Goal: Transaction & Acquisition: Purchase product/service

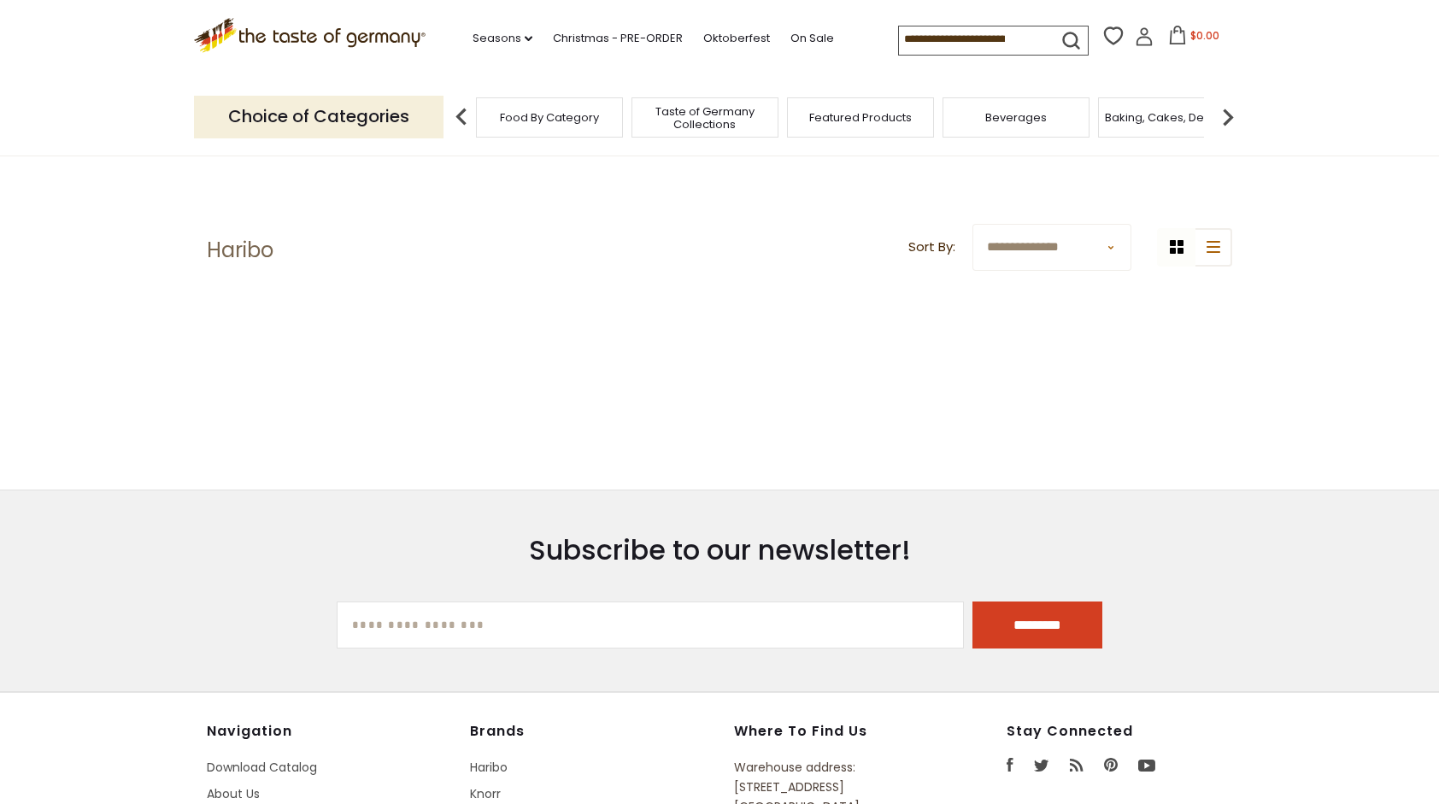
click at [504, 241] on header "**********" at bounding box center [719, 250] width 1025 height 53
click at [395, 123] on p "Choice of Categories" at bounding box center [318, 117] width 249 height 42
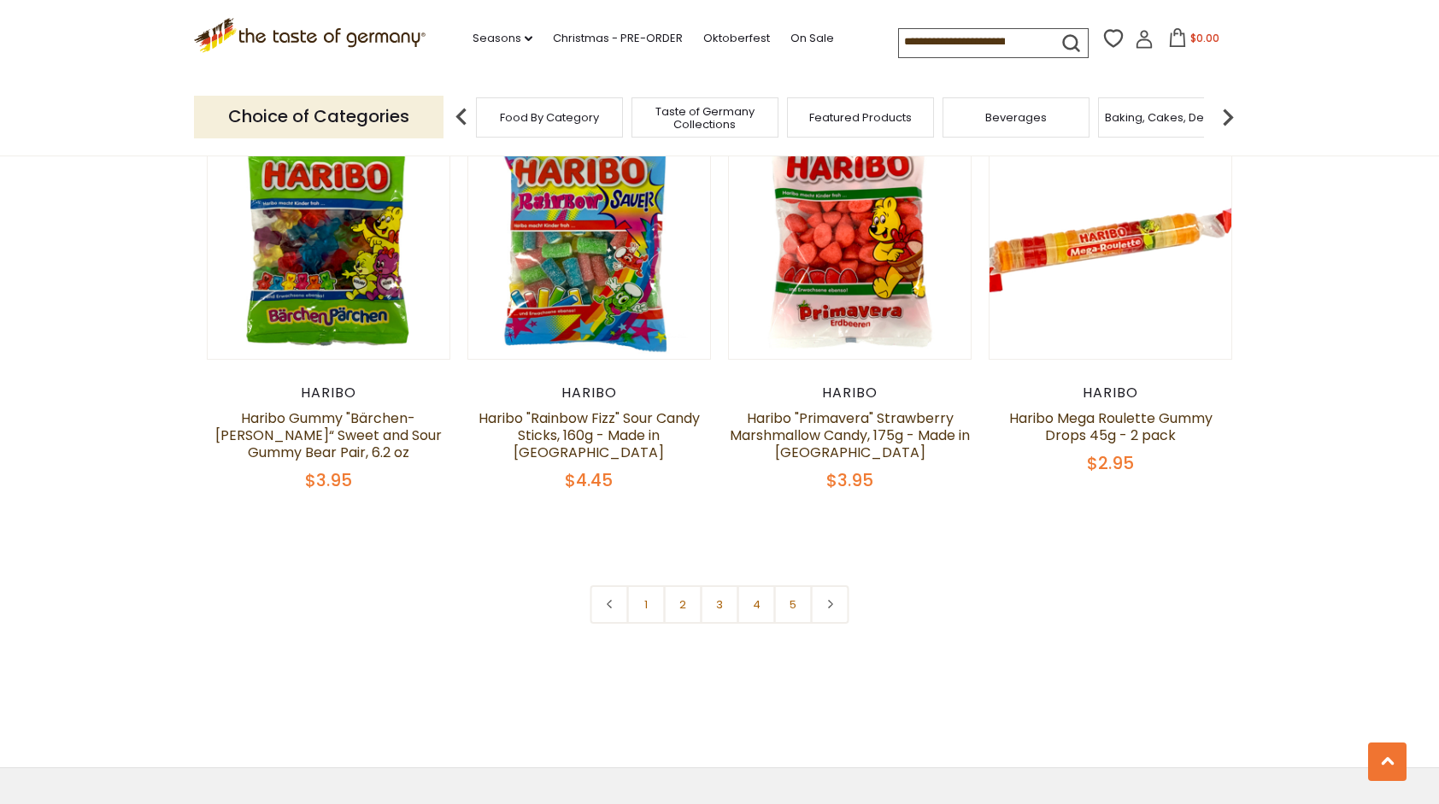
scroll to position [3759, 0]
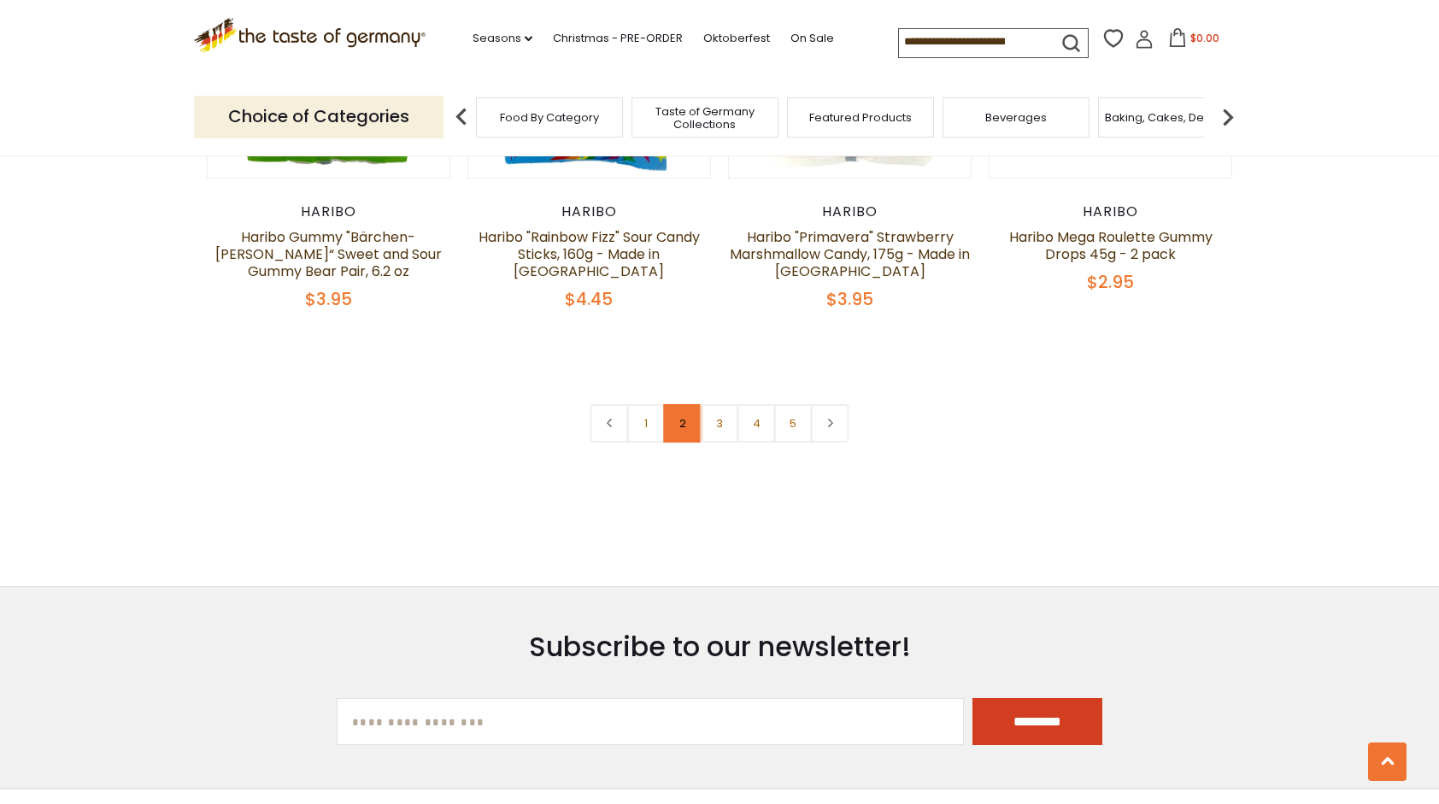
click at [678, 404] on link "2" at bounding box center [683, 423] width 38 height 38
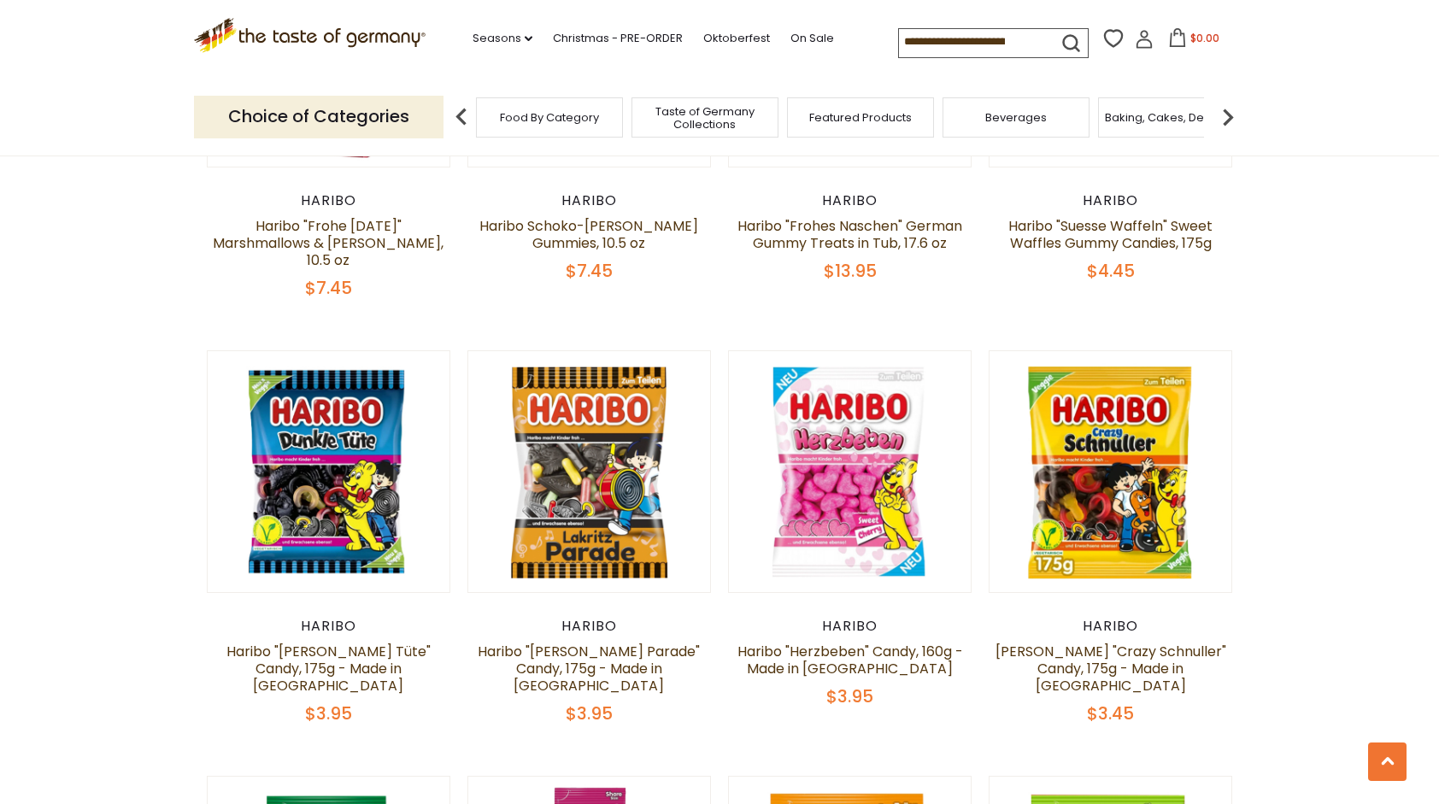
scroll to position [2958, 0]
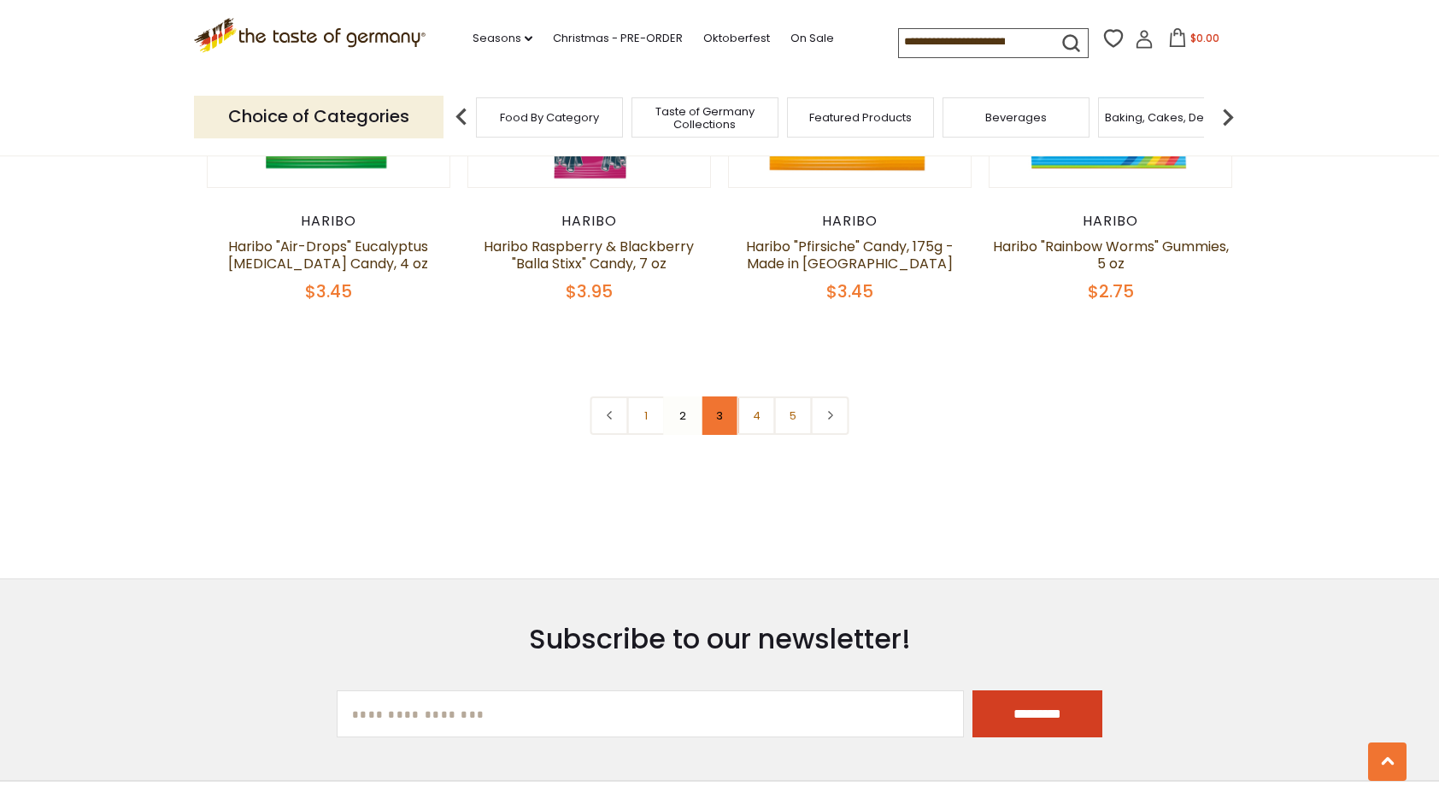
click at [720, 396] on link "3" at bounding box center [720, 415] width 38 height 38
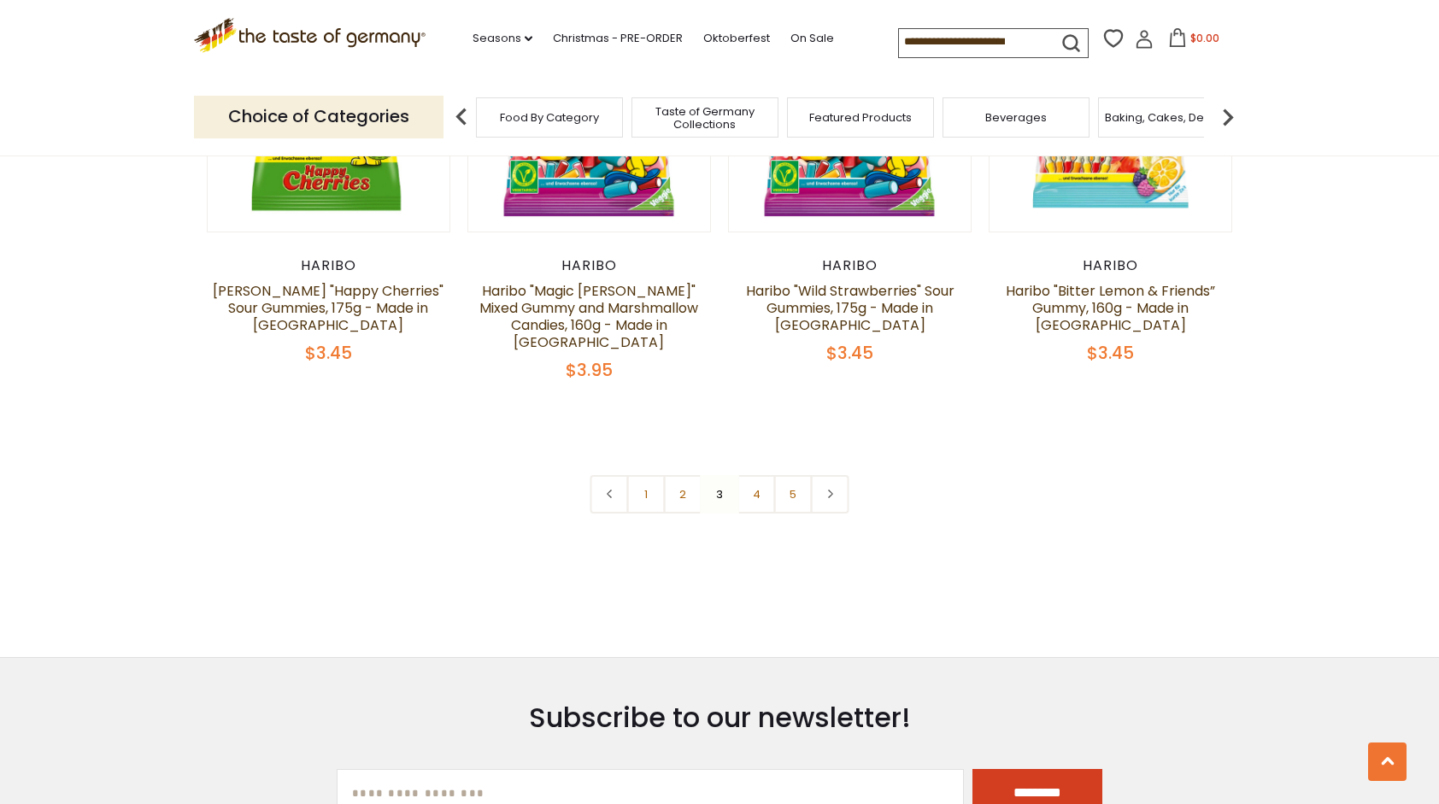
scroll to position [3727, 0]
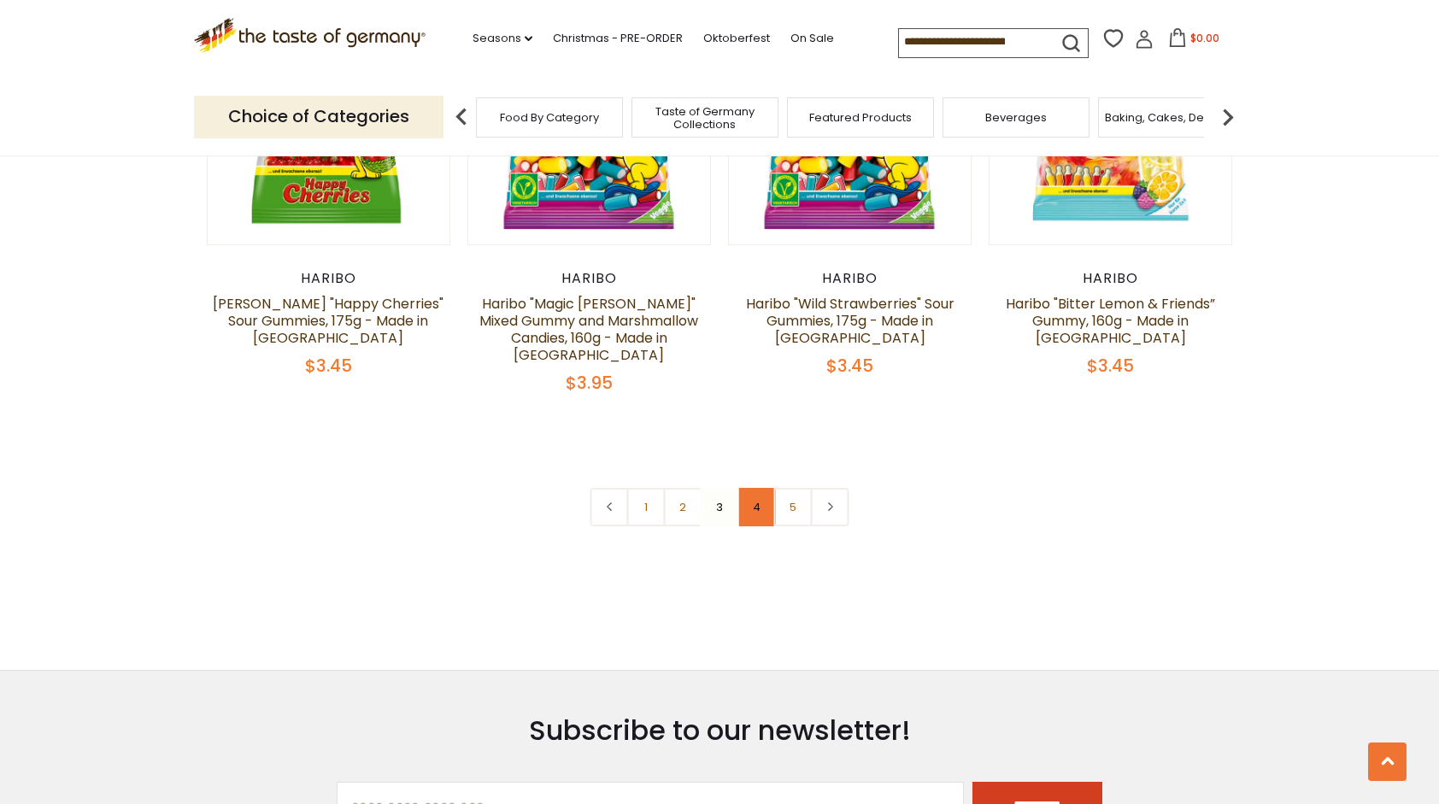
click at [745, 488] on link "4" at bounding box center [756, 507] width 38 height 38
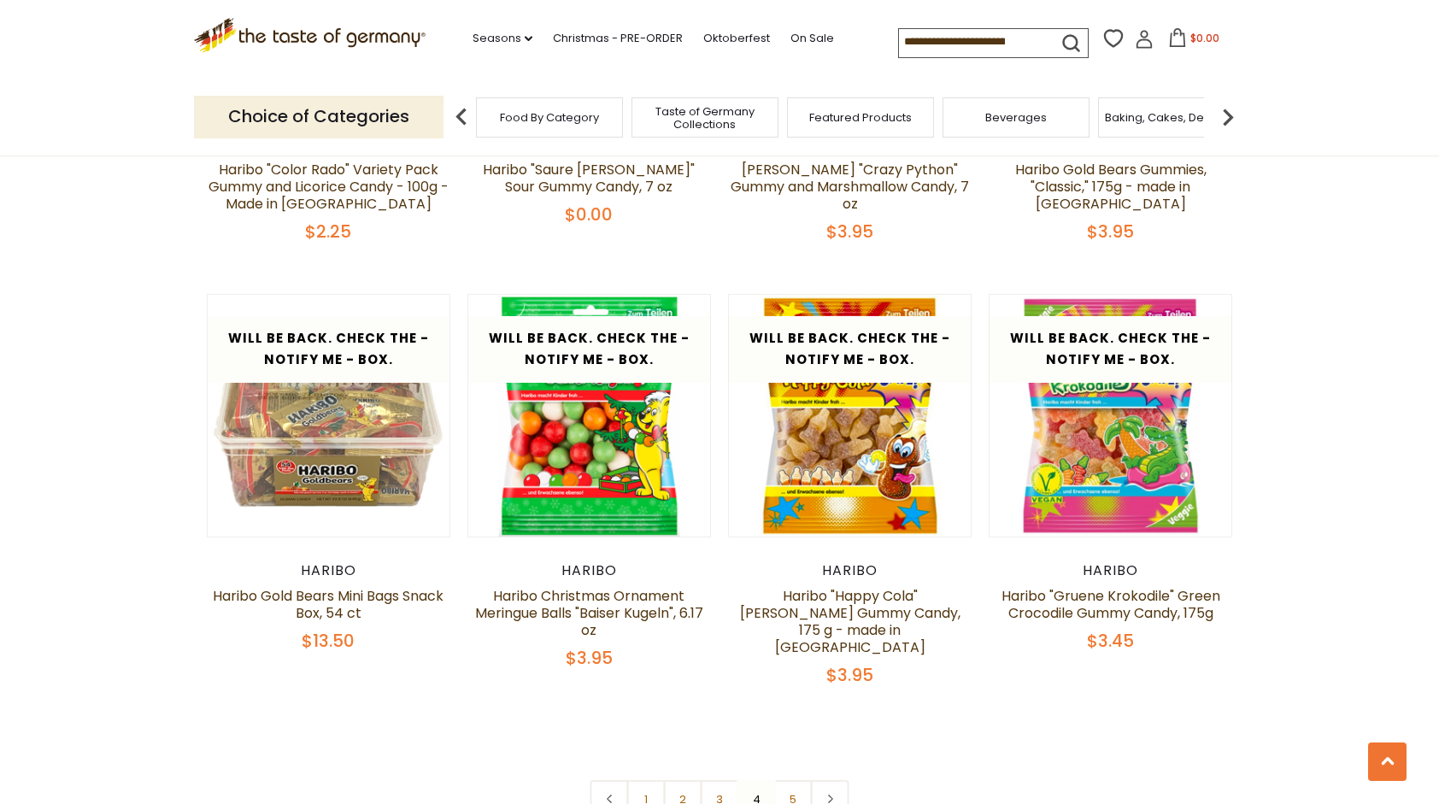
scroll to position [3385, 0]
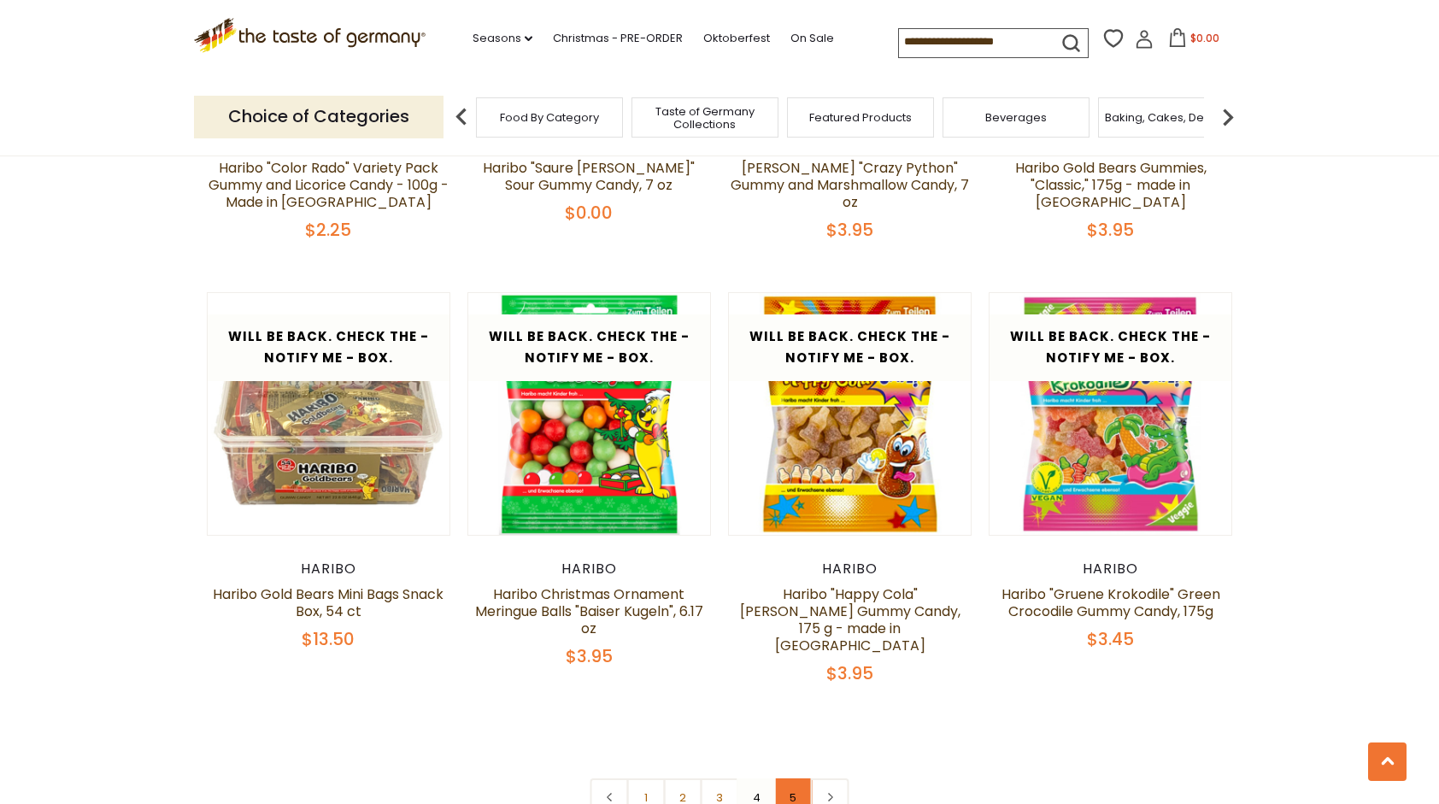
click at [783, 778] on link "5" at bounding box center [793, 797] width 38 height 38
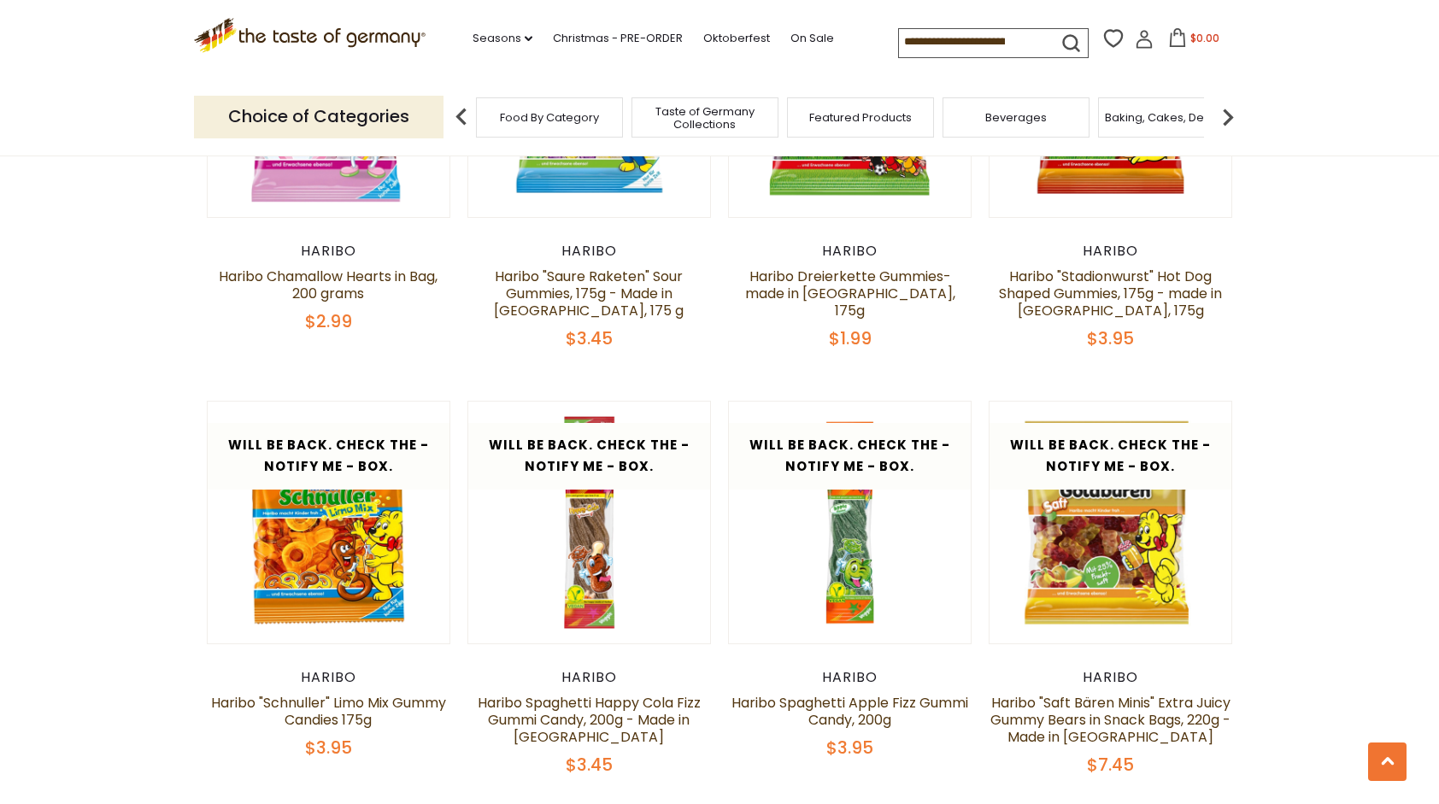
scroll to position [2018, 0]
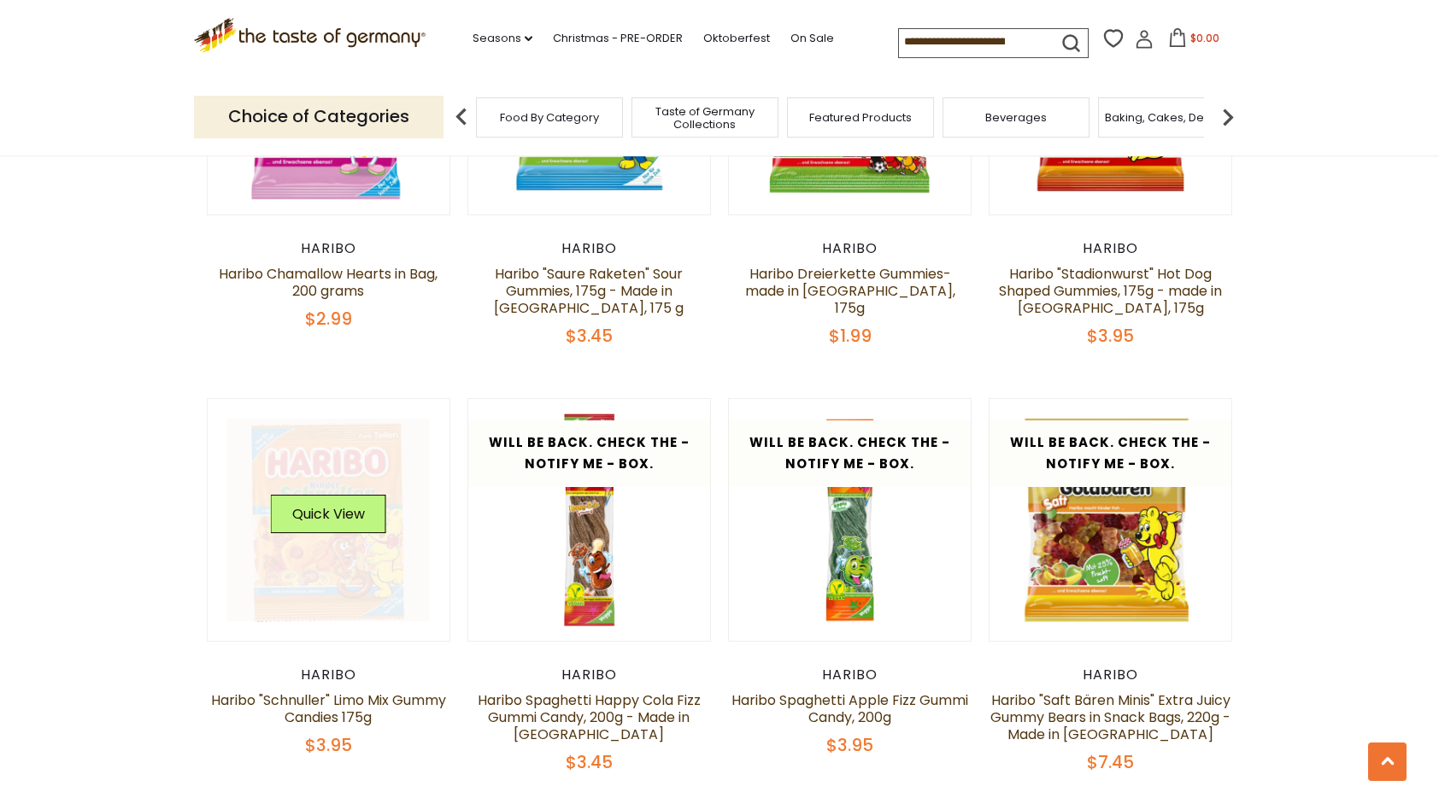
click at [261, 607] on link at bounding box center [328, 520] width 203 height 203
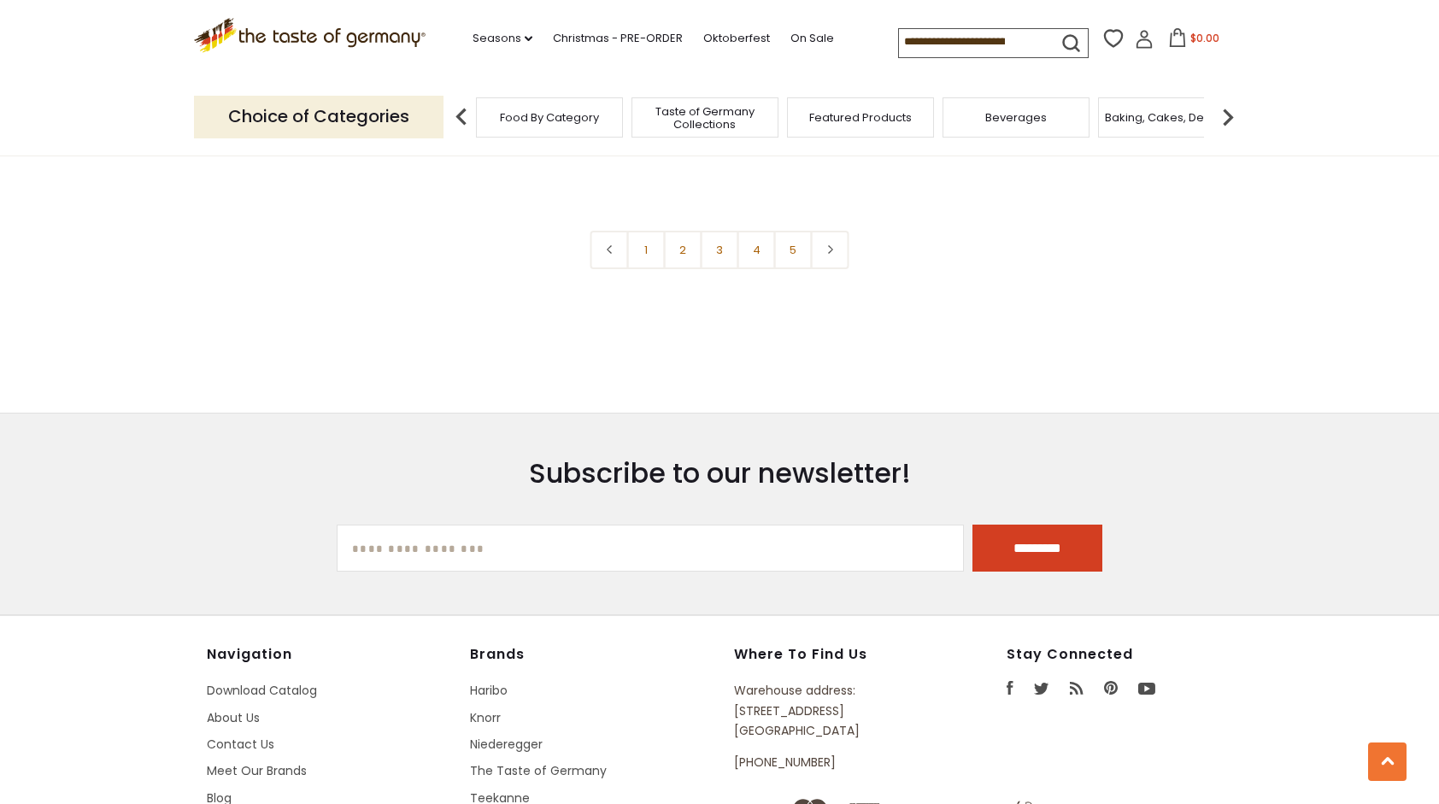
scroll to position [3733, 0]
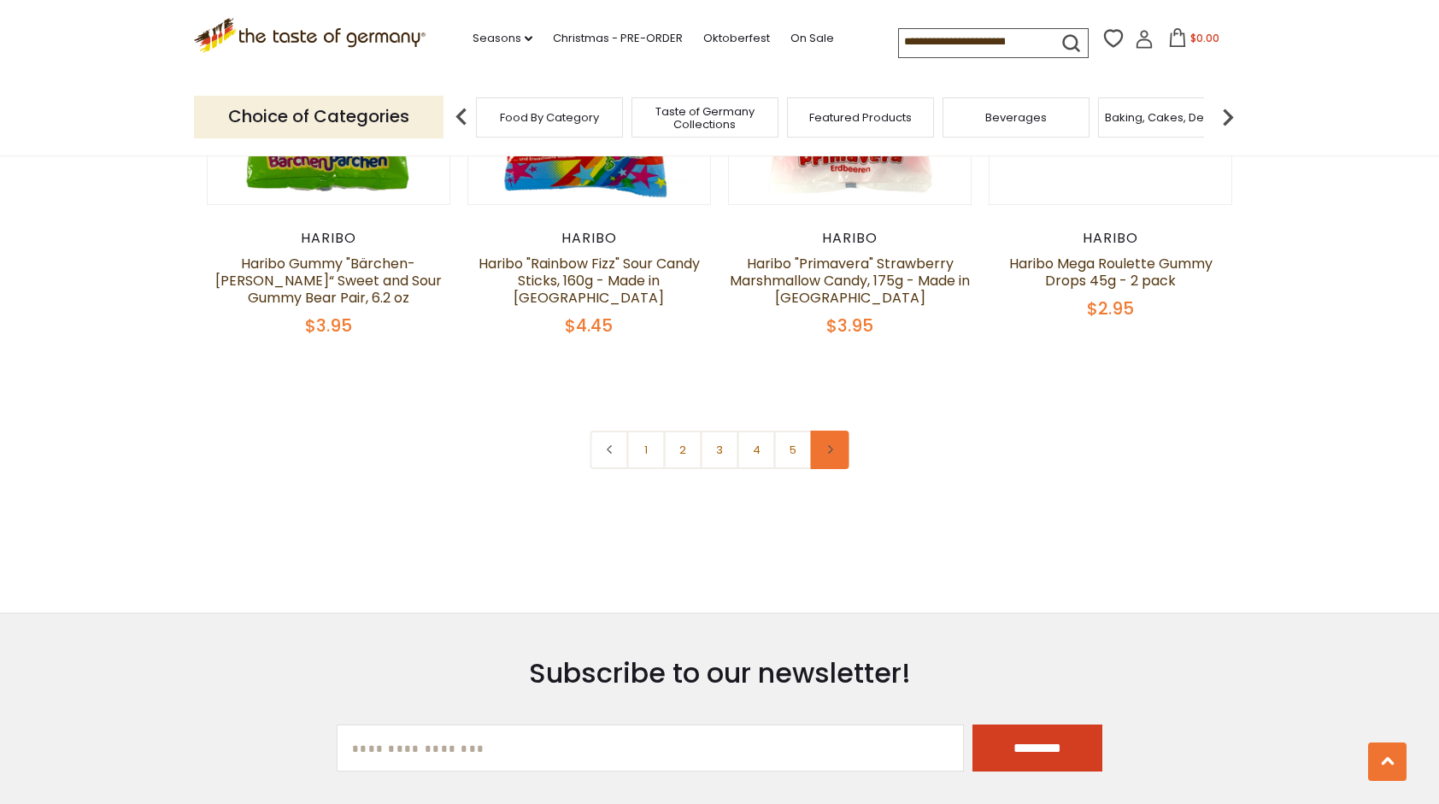
click at [837, 431] on link at bounding box center [830, 450] width 38 height 38
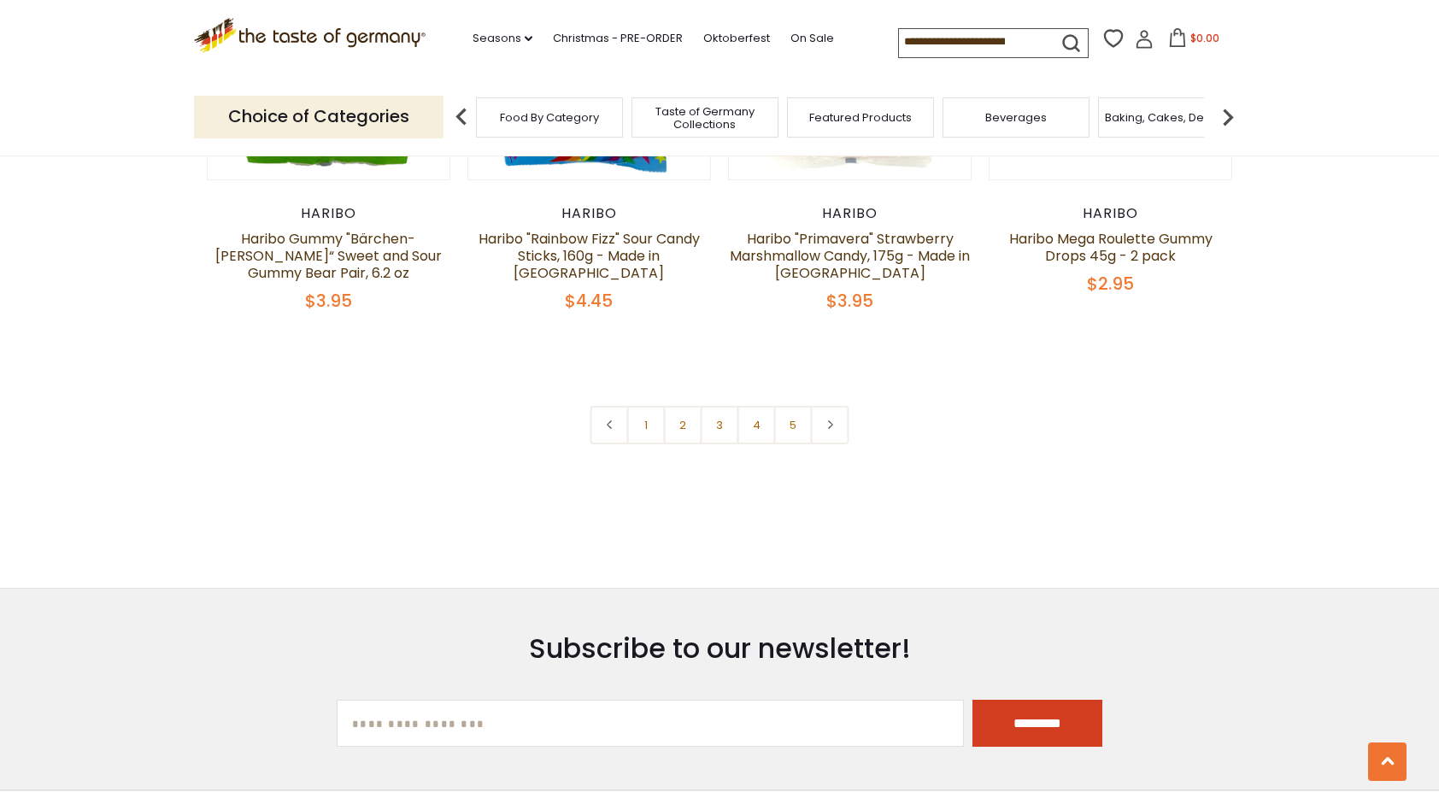
scroll to position [3759, 0]
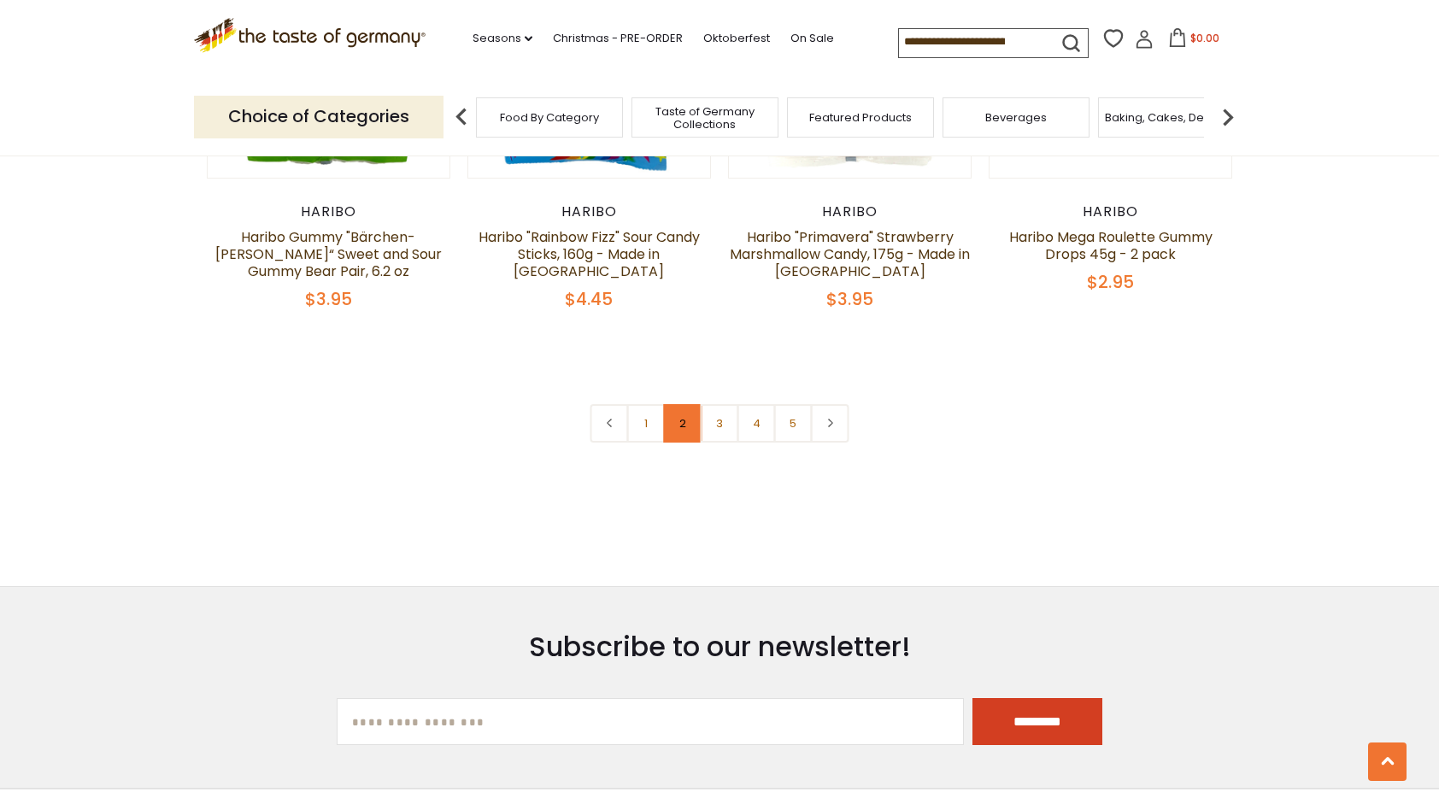
click at [697, 404] on link "2" at bounding box center [683, 423] width 38 height 38
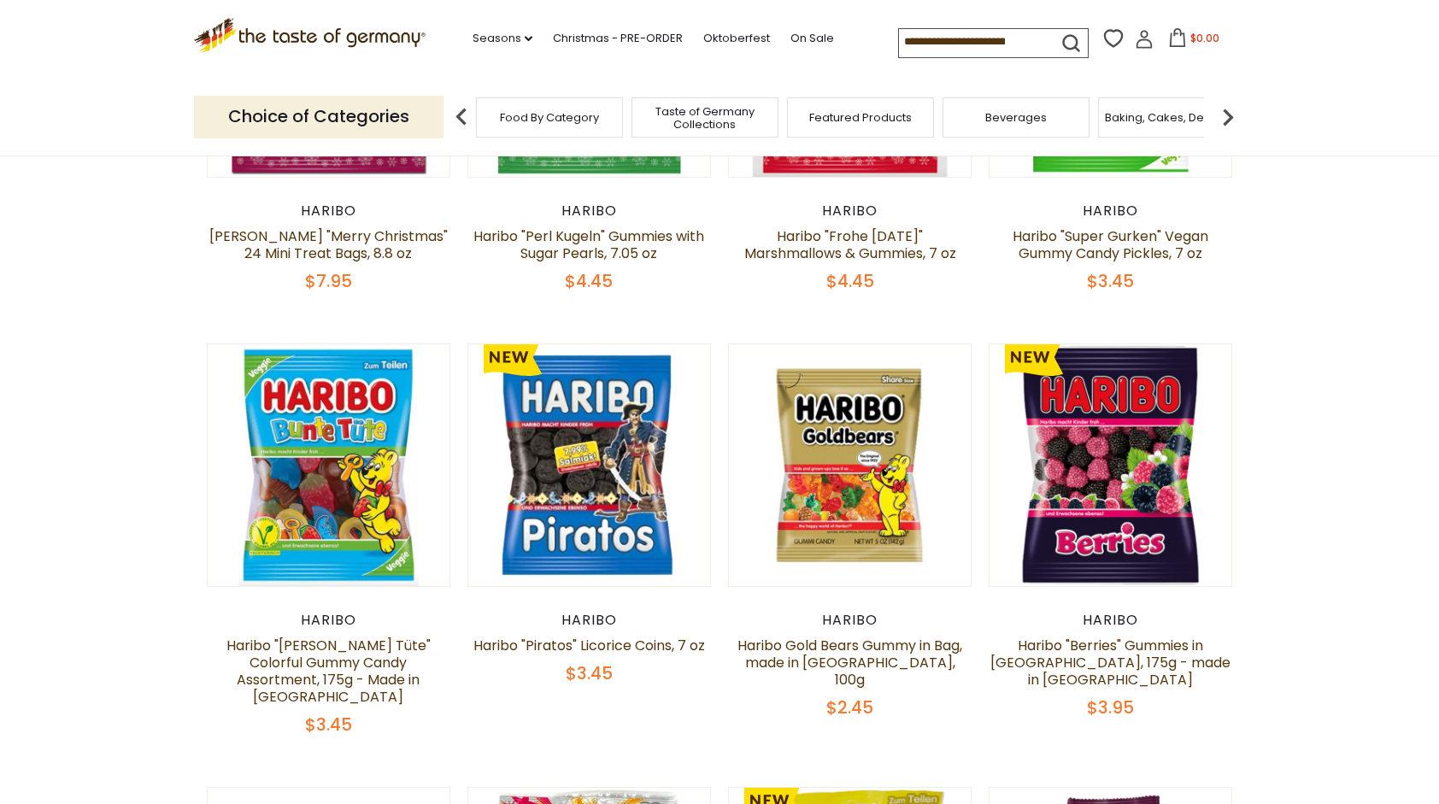
scroll to position [820, 0]
